Goal: Information Seeking & Learning: Learn about a topic

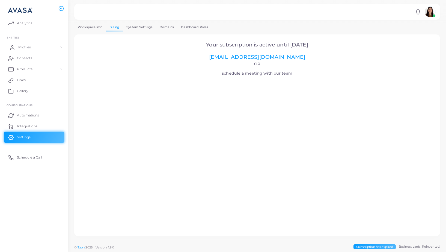
click at [53, 46] on link "Profiles" at bounding box center [34, 47] width 60 height 11
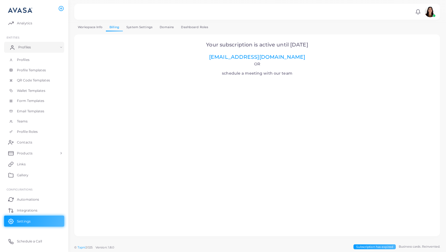
click at [50, 47] on link "Profiles" at bounding box center [34, 47] width 60 height 11
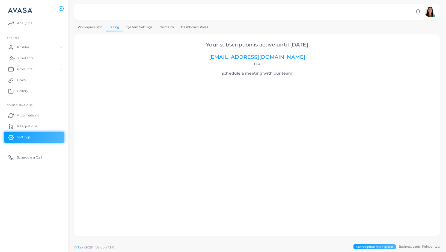
click at [47, 56] on link "Contacts" at bounding box center [34, 58] width 60 height 11
click at [38, 70] on link "Products" at bounding box center [34, 69] width 60 height 11
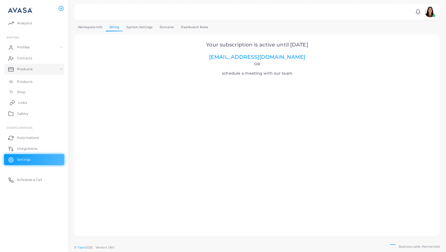
click at [31, 103] on link "Links" at bounding box center [34, 102] width 60 height 11
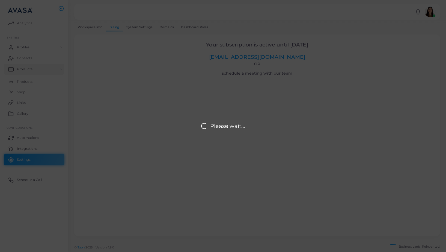
click at [28, 115] on div "Please wait..." at bounding box center [223, 126] width 446 height 252
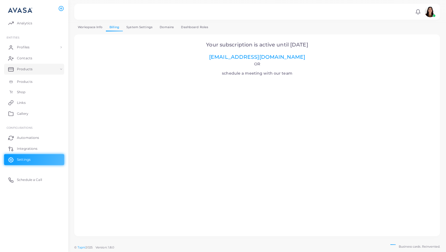
click at [28, 115] on span "Gallery" at bounding box center [22, 113] width 11 height 5
click at [29, 146] on span "Integrations" at bounding box center [28, 148] width 20 height 5
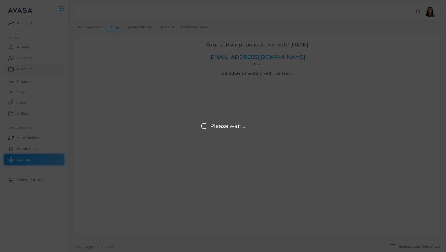
click at [24, 23] on div "Please wait..." at bounding box center [223, 126] width 446 height 252
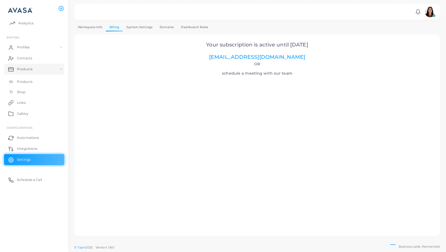
click at [22, 24] on span "Analytics" at bounding box center [25, 23] width 15 height 5
click at [26, 23] on span "Analytics" at bounding box center [25, 23] width 15 height 5
click at [20, 23] on span "Analytics" at bounding box center [25, 23] width 15 height 5
click at [27, 49] on span "Profiles" at bounding box center [24, 47] width 13 height 5
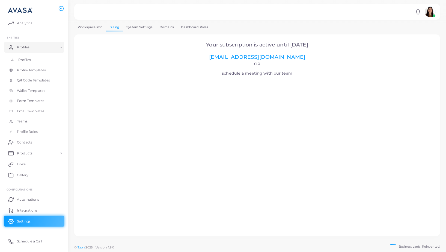
click at [27, 59] on span "Profiles" at bounding box center [24, 59] width 13 height 5
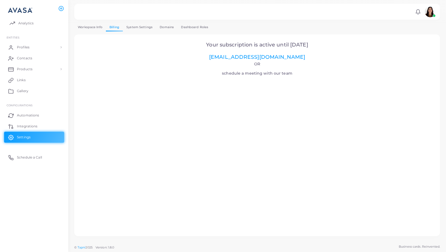
click at [22, 23] on span "Analytics" at bounding box center [25, 23] width 15 height 5
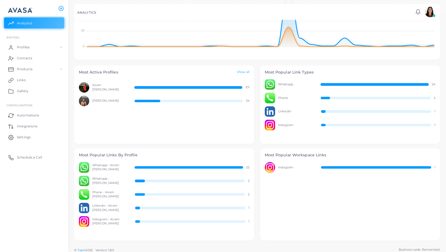
scroll to position [139, 0]
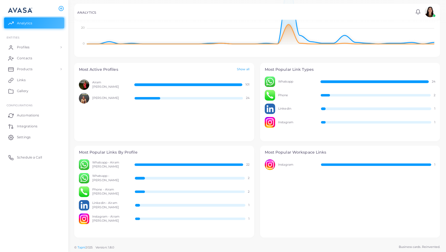
click at [246, 68] on link "Show all" at bounding box center [243, 69] width 13 height 5
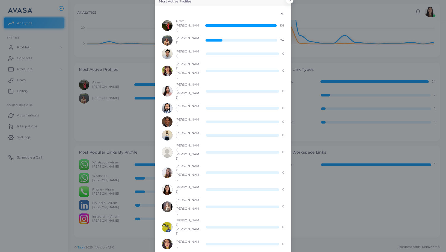
scroll to position [0, 0]
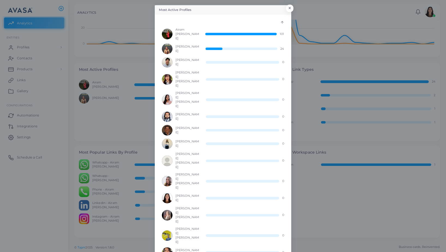
click at [274, 48] on div "Flor Sánchez Zepeda 24" at bounding box center [223, 48] width 122 height 11
click at [266, 33] on div at bounding box center [240, 34] width 71 height 2
click at [282, 23] on icon at bounding box center [282, 22] width 4 height 4
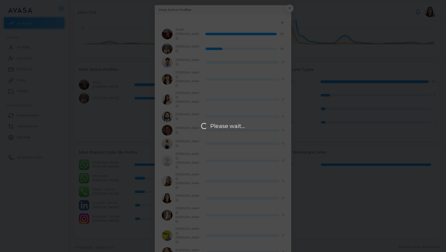
scroll to position [0, 0]
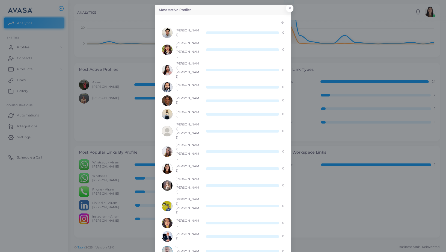
click at [282, 23] on polyline at bounding box center [282, 22] width 2 height 1
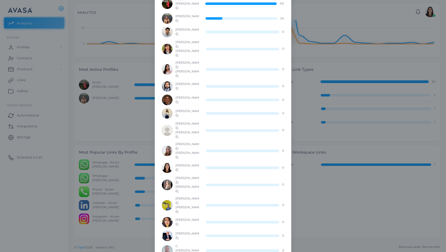
scroll to position [0, 0]
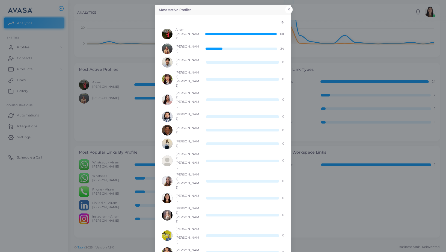
click at [290, 10] on button "×" at bounding box center [288, 9] width 7 height 7
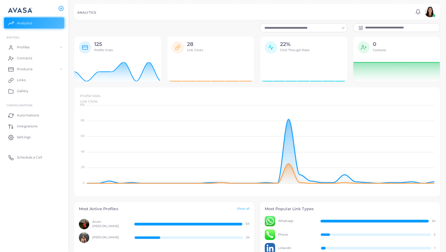
click at [384, 26] on input "**********" at bounding box center [402, 27] width 74 height 8
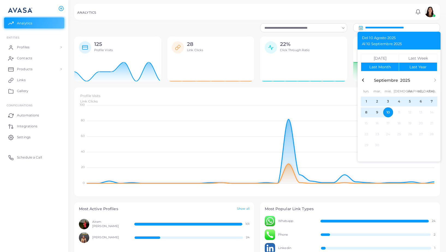
click at [410, 66] on div "Last Year" at bounding box center [417, 67] width 17 height 4
type input "**********"
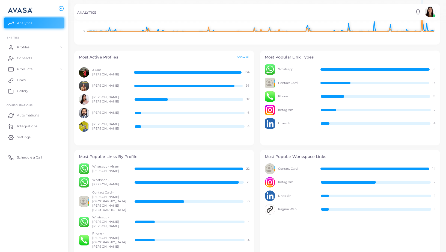
scroll to position [156, 0]
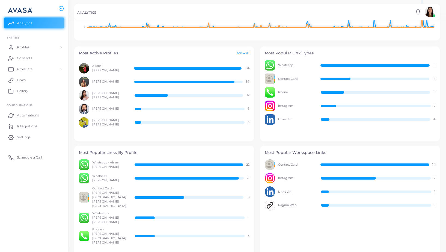
click at [243, 53] on link "Show all" at bounding box center [243, 53] width 13 height 5
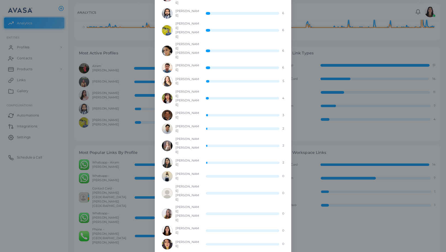
scroll to position [0, 0]
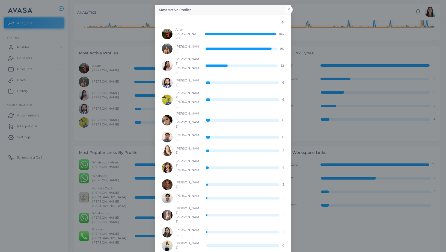
click at [291, 8] on button "×" at bounding box center [288, 9] width 7 height 7
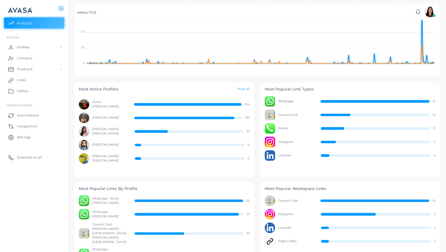
scroll to position [122, 0]
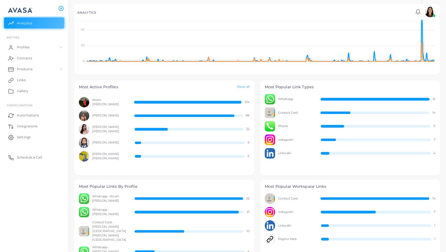
click at [406, 100] on div at bounding box center [374, 99] width 109 height 2
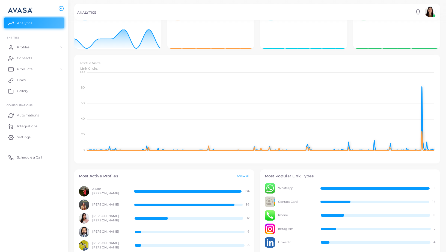
scroll to position [0, 0]
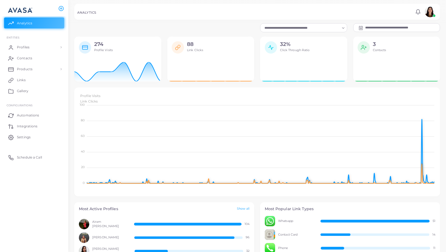
click at [377, 28] on input "**********" at bounding box center [402, 27] width 74 height 8
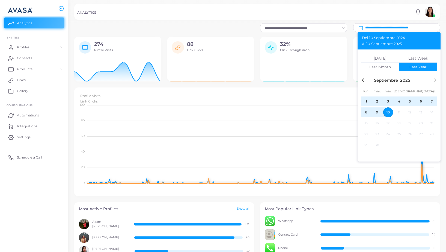
click at [365, 81] on icon "button" at bounding box center [363, 80] width 7 height 7
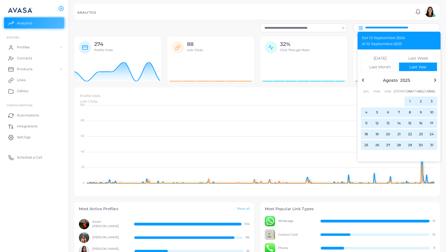
click at [365, 81] on icon "button" at bounding box center [363, 80] width 7 height 7
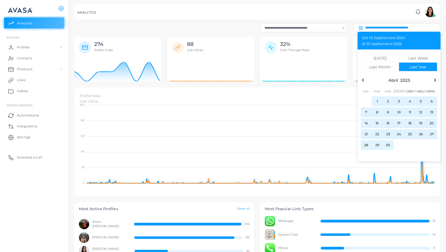
click at [365, 81] on icon "button" at bounding box center [363, 80] width 7 height 7
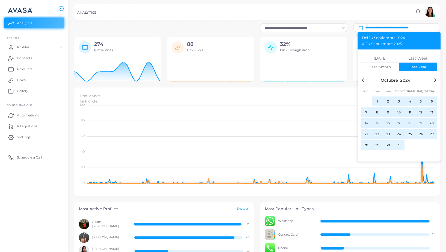
click at [365, 81] on icon "button" at bounding box center [363, 80] width 7 height 7
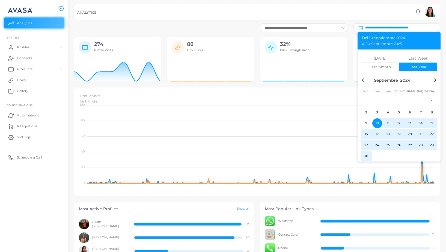
click at [365, 81] on icon "button" at bounding box center [363, 80] width 7 height 7
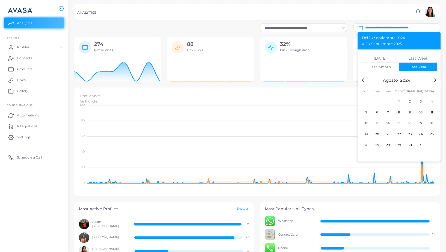
click at [365, 81] on icon "button" at bounding box center [363, 80] width 7 height 7
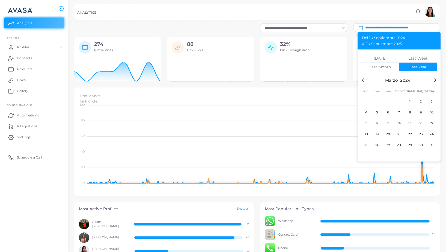
click at [365, 81] on icon "button" at bounding box center [363, 80] width 7 height 7
click at [368, 101] on span "1" at bounding box center [366, 101] width 10 height 10
